Goal: Task Accomplishment & Management: Complete application form

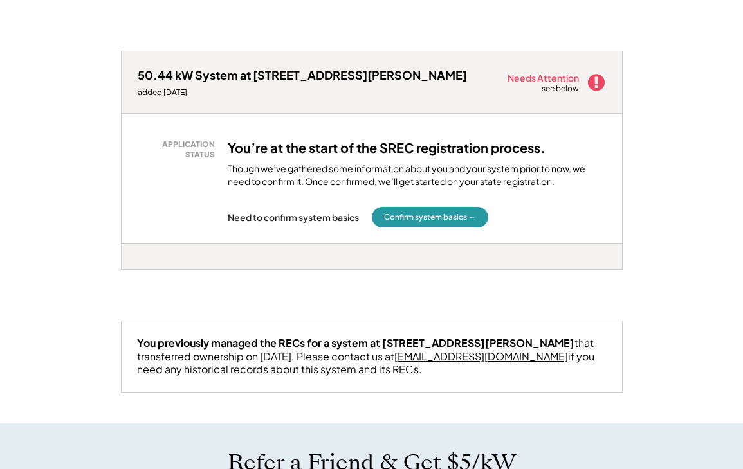
scroll to position [5793, 0]
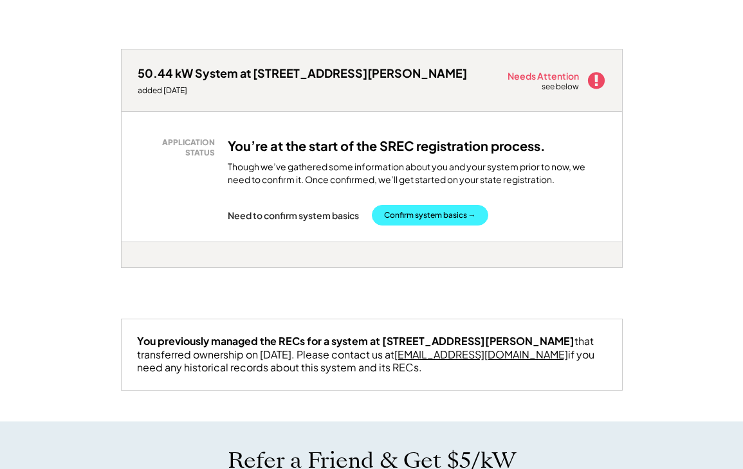
click at [424, 226] on button "Confirm system basics →" at bounding box center [430, 215] width 116 height 21
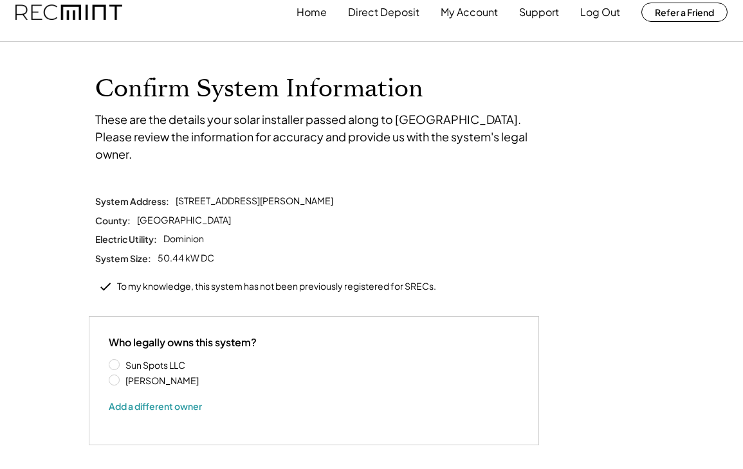
scroll to position [17, 0]
click at [122, 360] on label "Sun Spots LLC" at bounding box center [180, 364] width 116 height 9
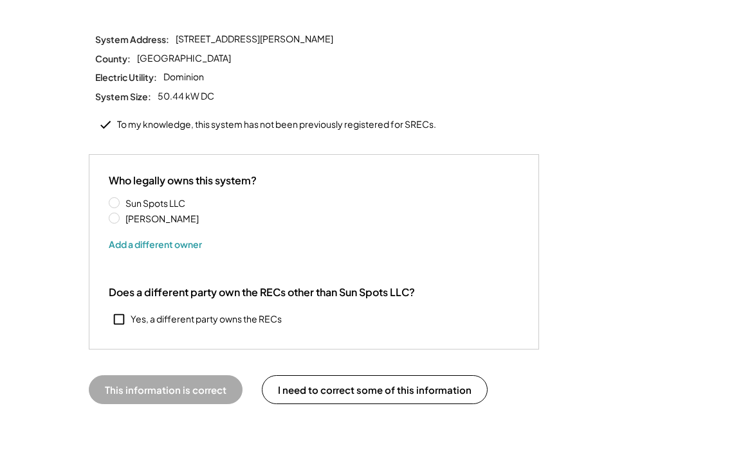
scroll to position [183, 0]
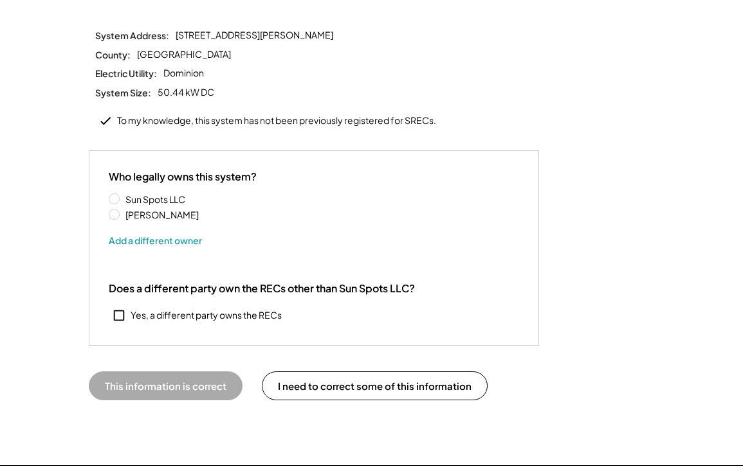
click at [145, 372] on button "This information is correct" at bounding box center [166, 386] width 154 height 29
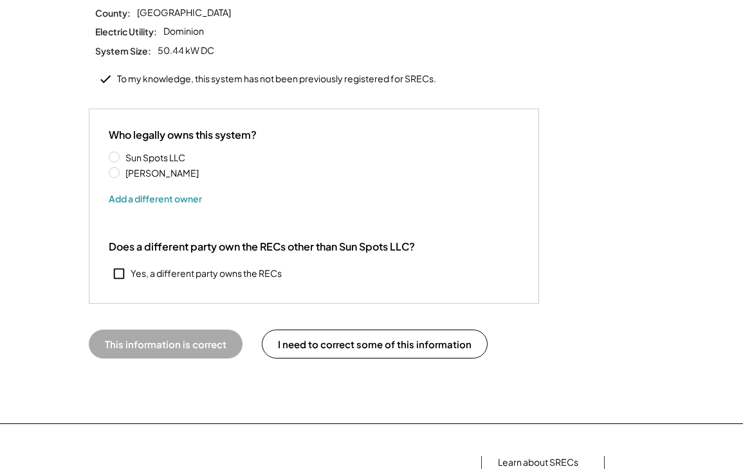
scroll to position [230, 0]
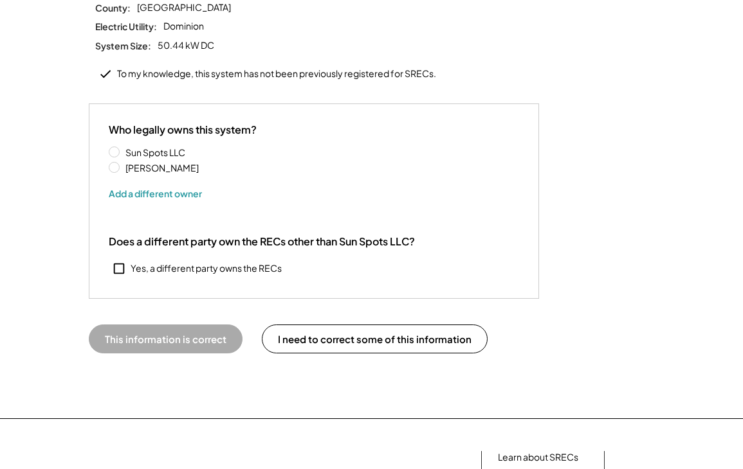
click at [156, 325] on button "This information is correct" at bounding box center [166, 339] width 154 height 29
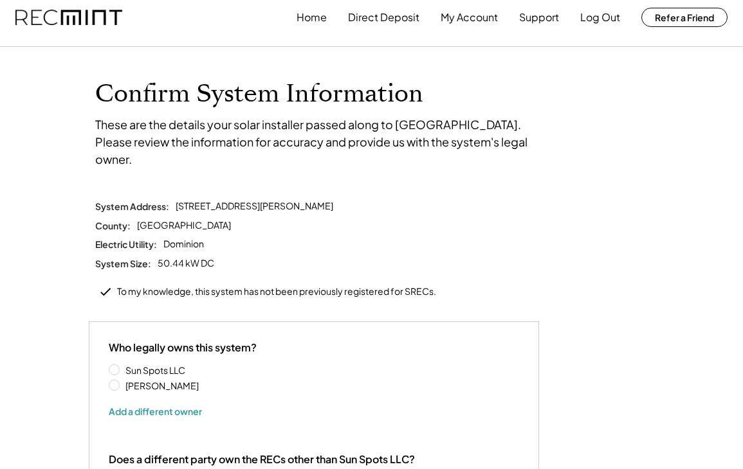
scroll to position [12, 0]
click at [103, 284] on icon at bounding box center [105, 291] width 14 height 14
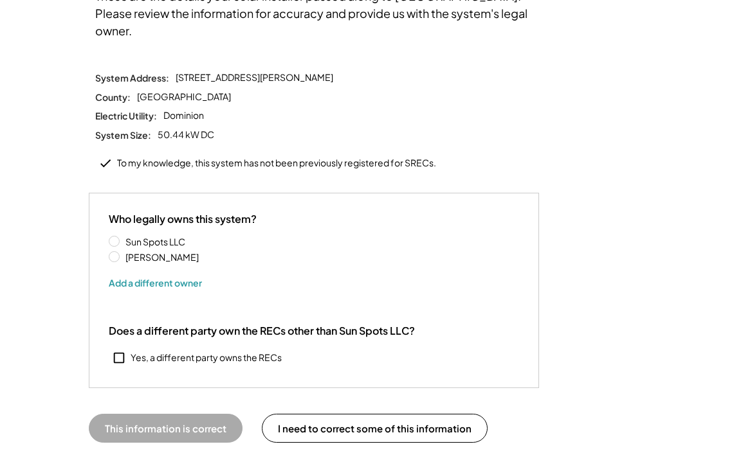
scroll to position [141, 0]
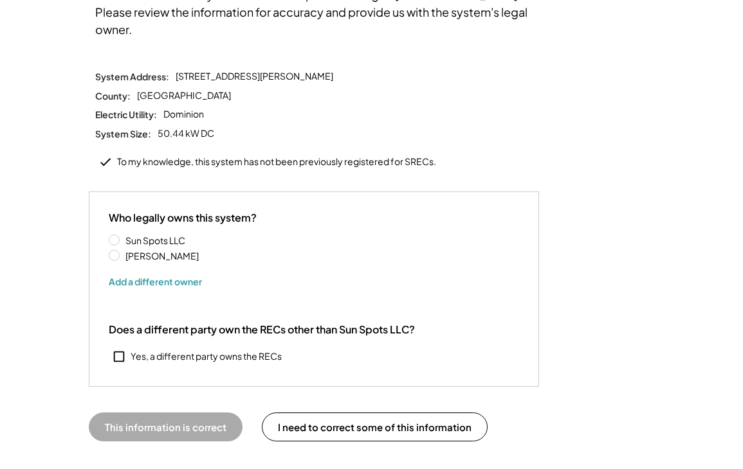
click at [159, 251] on label "Ruth Amundsen" at bounding box center [180, 255] width 116 height 9
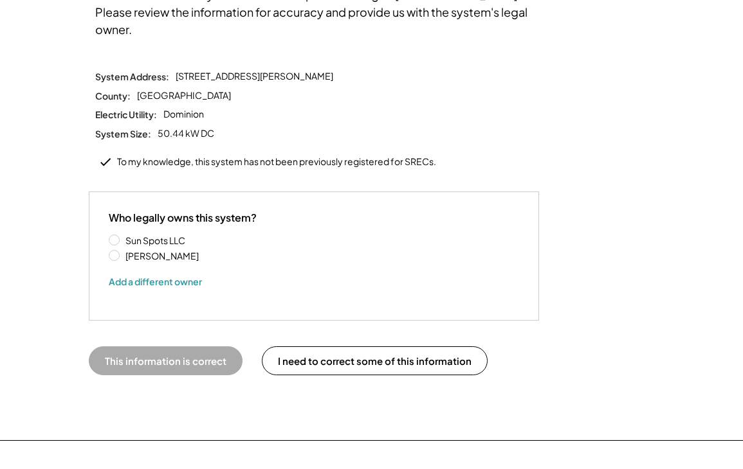
click at [122, 236] on label "Sun Spots LLC" at bounding box center [180, 240] width 116 height 9
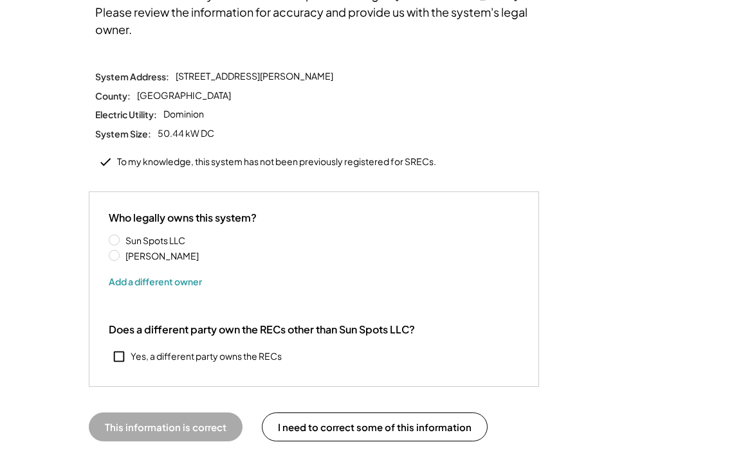
click at [154, 413] on button "This information is correct" at bounding box center [166, 427] width 154 height 29
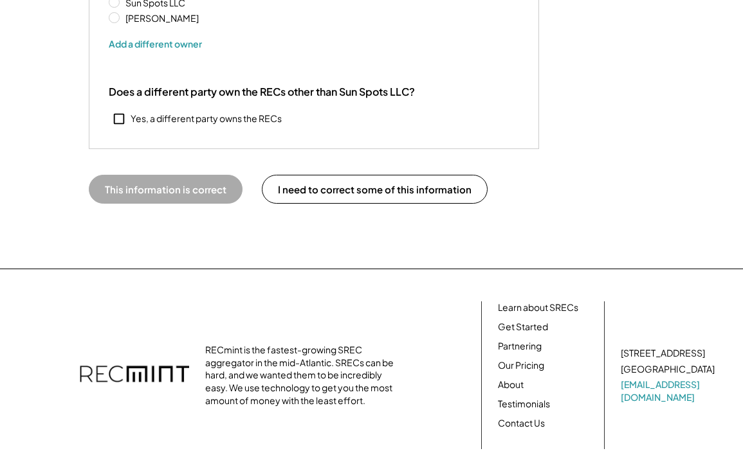
scroll to position [376, 0]
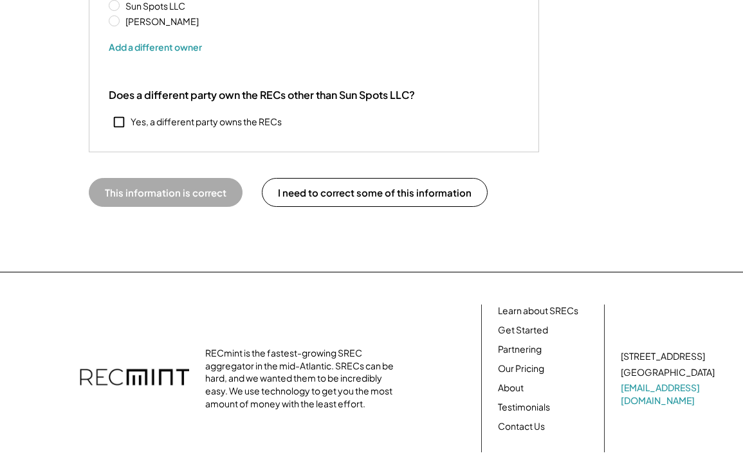
click at [152, 178] on button "This information is correct" at bounding box center [166, 192] width 154 height 29
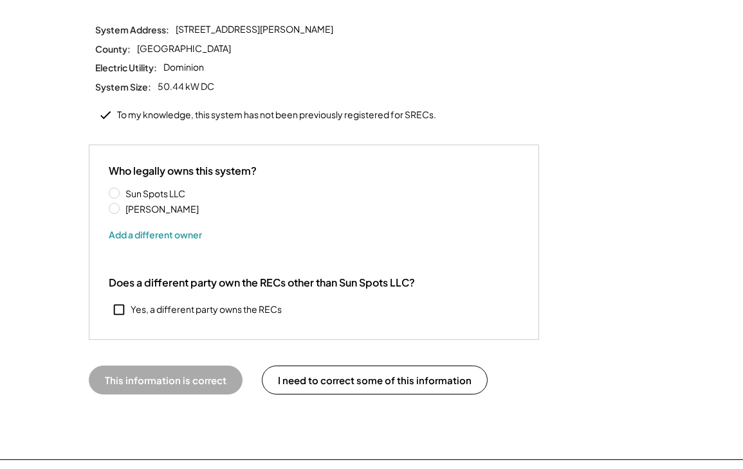
scroll to position [192, 0]
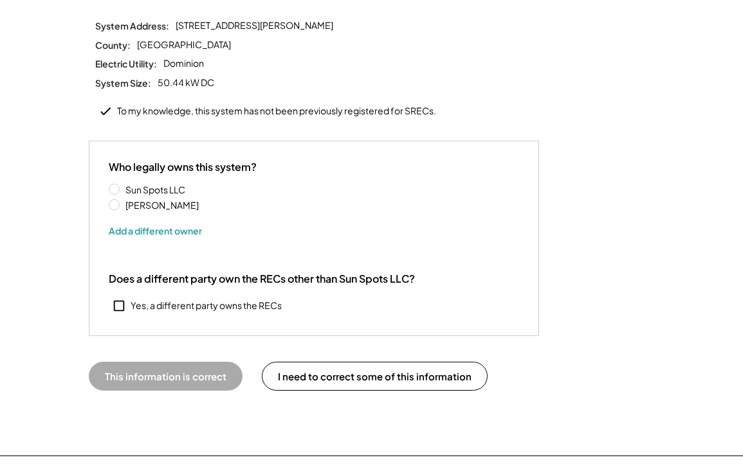
click at [118, 299] on icon at bounding box center [119, 306] width 14 height 14
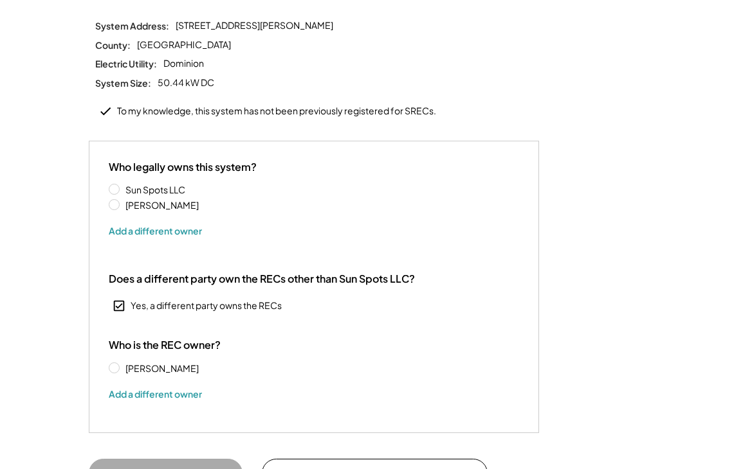
click at [118, 299] on icon at bounding box center [119, 306] width 14 height 14
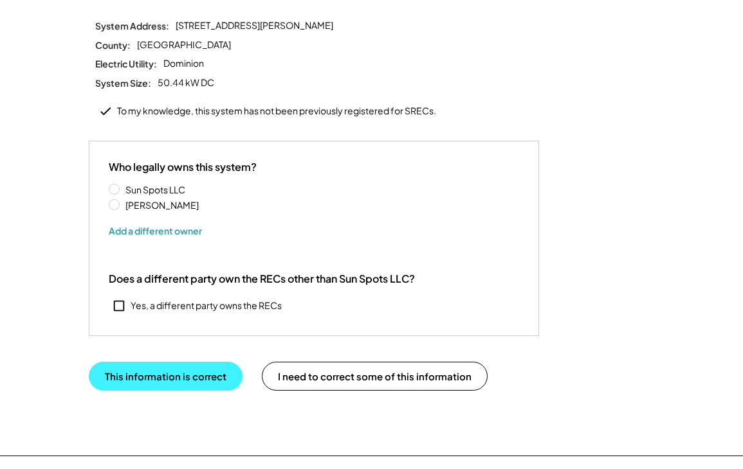
click at [141, 362] on button "This information is correct" at bounding box center [166, 376] width 154 height 29
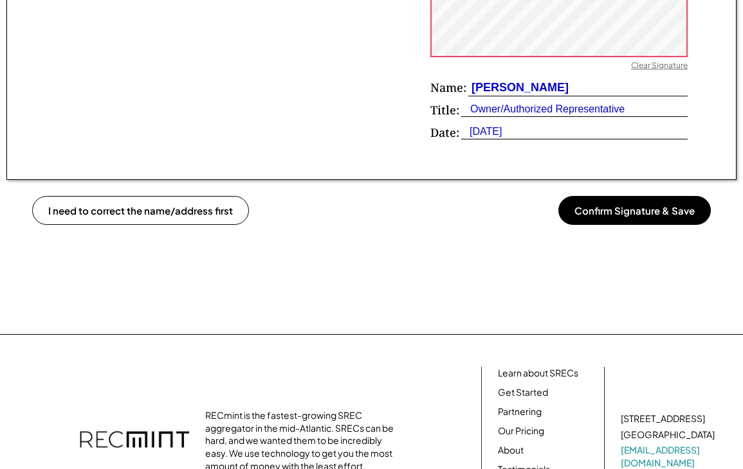
scroll to position [1014, 0]
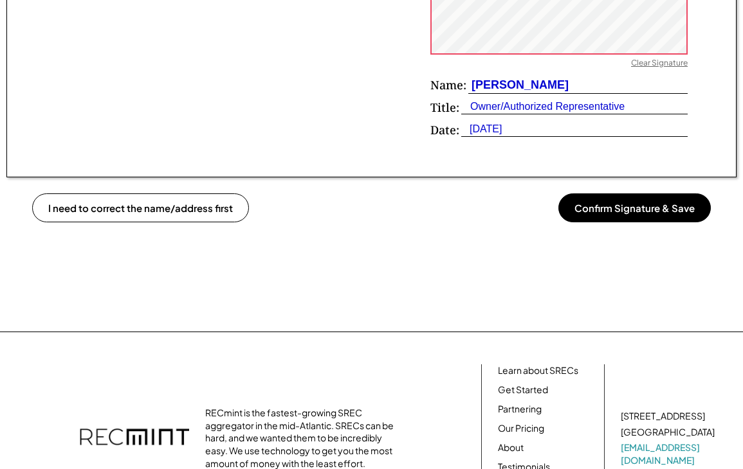
click at [632, 199] on button "Confirm Signature & Save" at bounding box center [634, 208] width 152 height 29
